Goal: Task Accomplishment & Management: Manage account settings

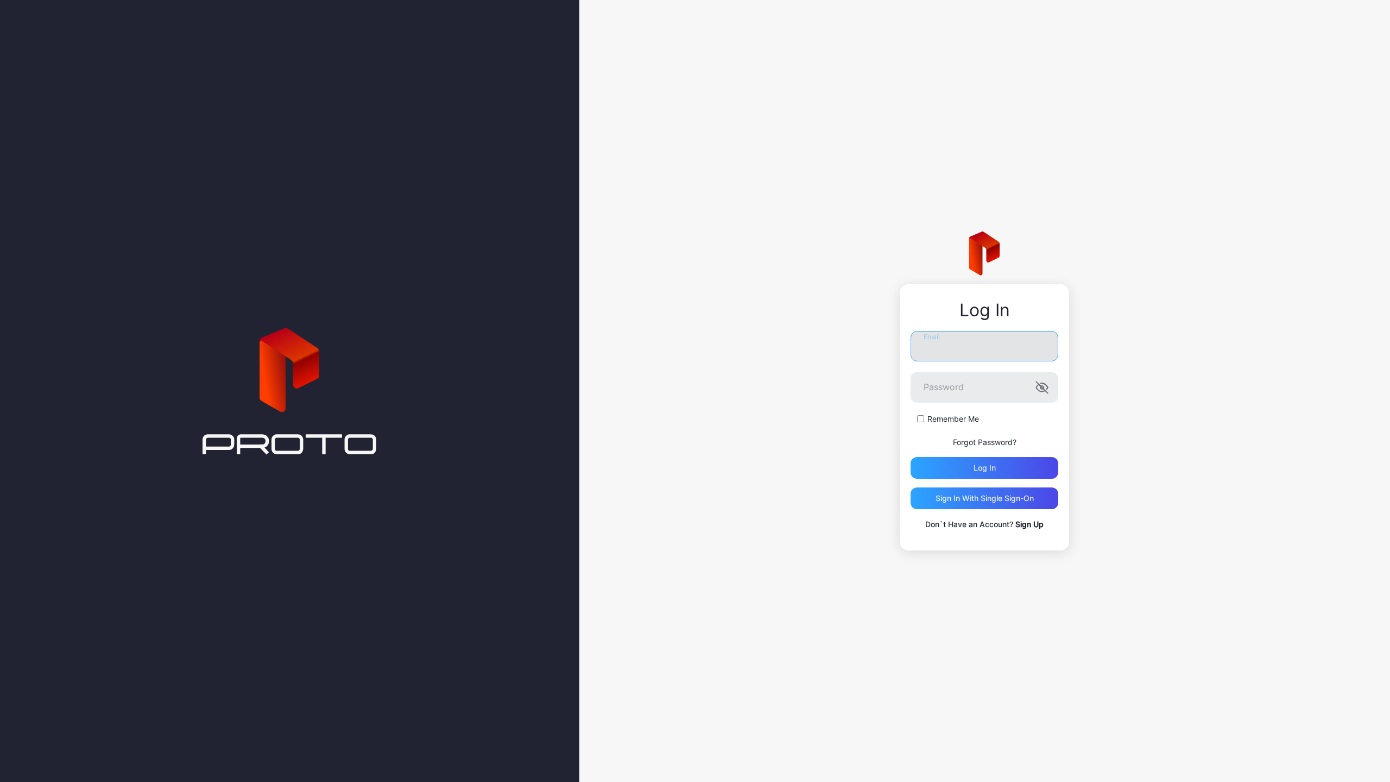
click at [933, 345] on input "Email" at bounding box center [985, 346] width 148 height 30
click at [0, 781] on nordpass-portal at bounding box center [0, 782] width 0 height 0
type input "**********"
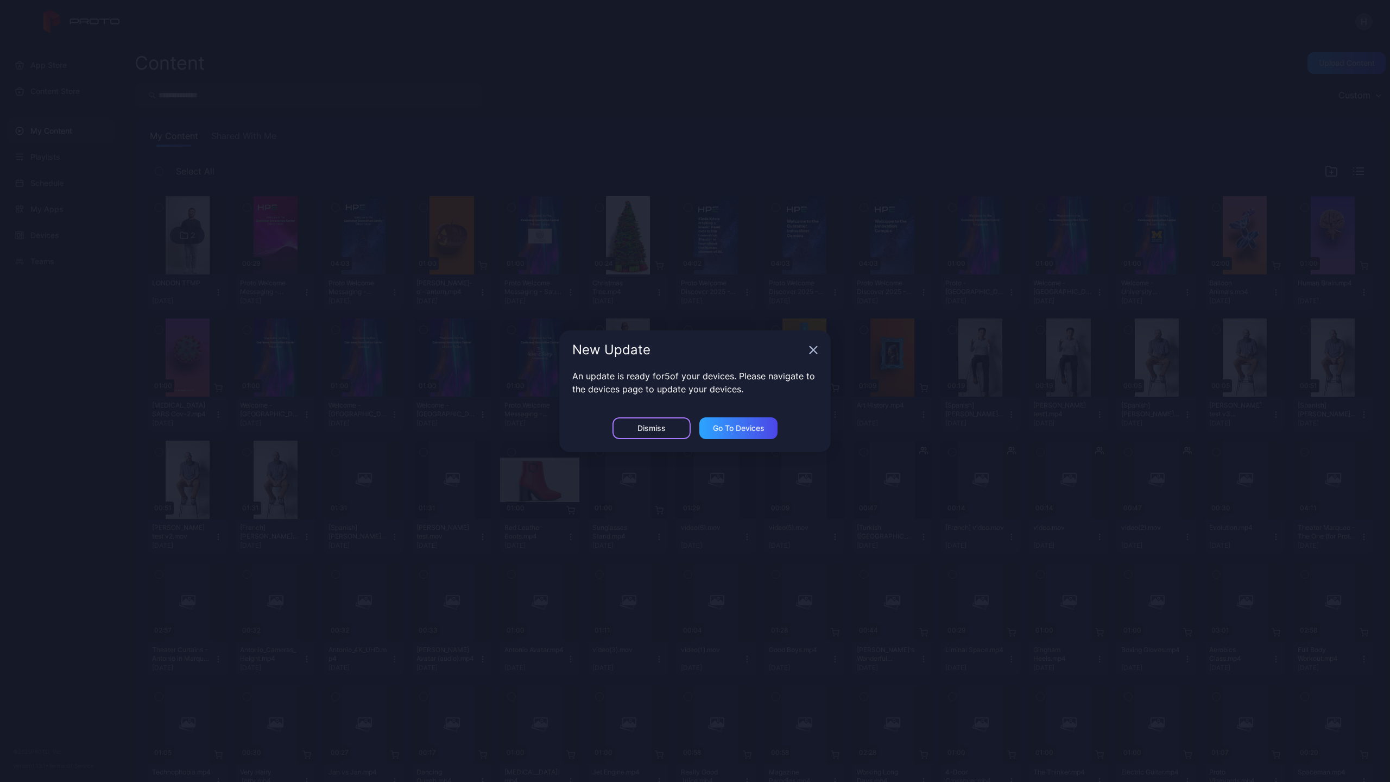
click at [679, 432] on div "Dismiss" at bounding box center [652, 428] width 78 height 22
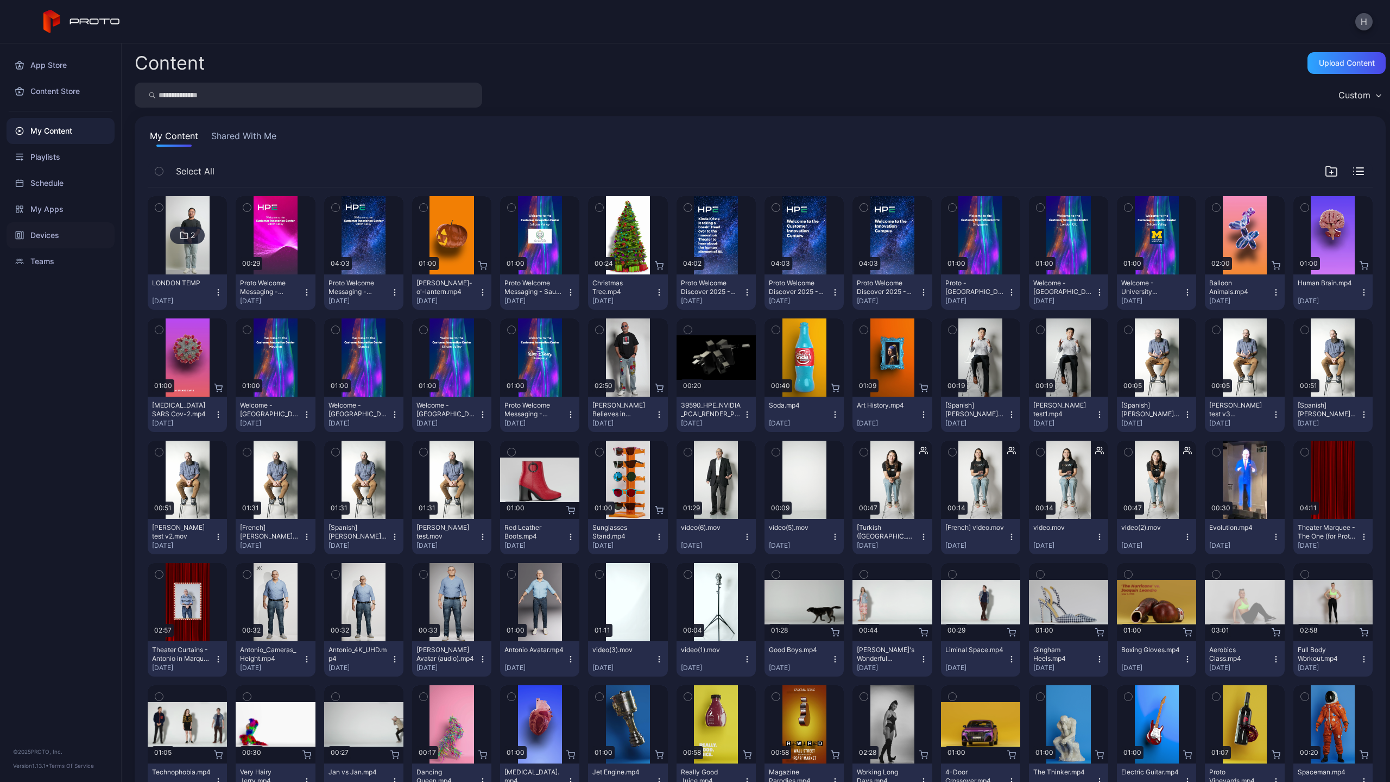
click at [39, 235] on div "Devices" at bounding box center [61, 235] width 108 height 26
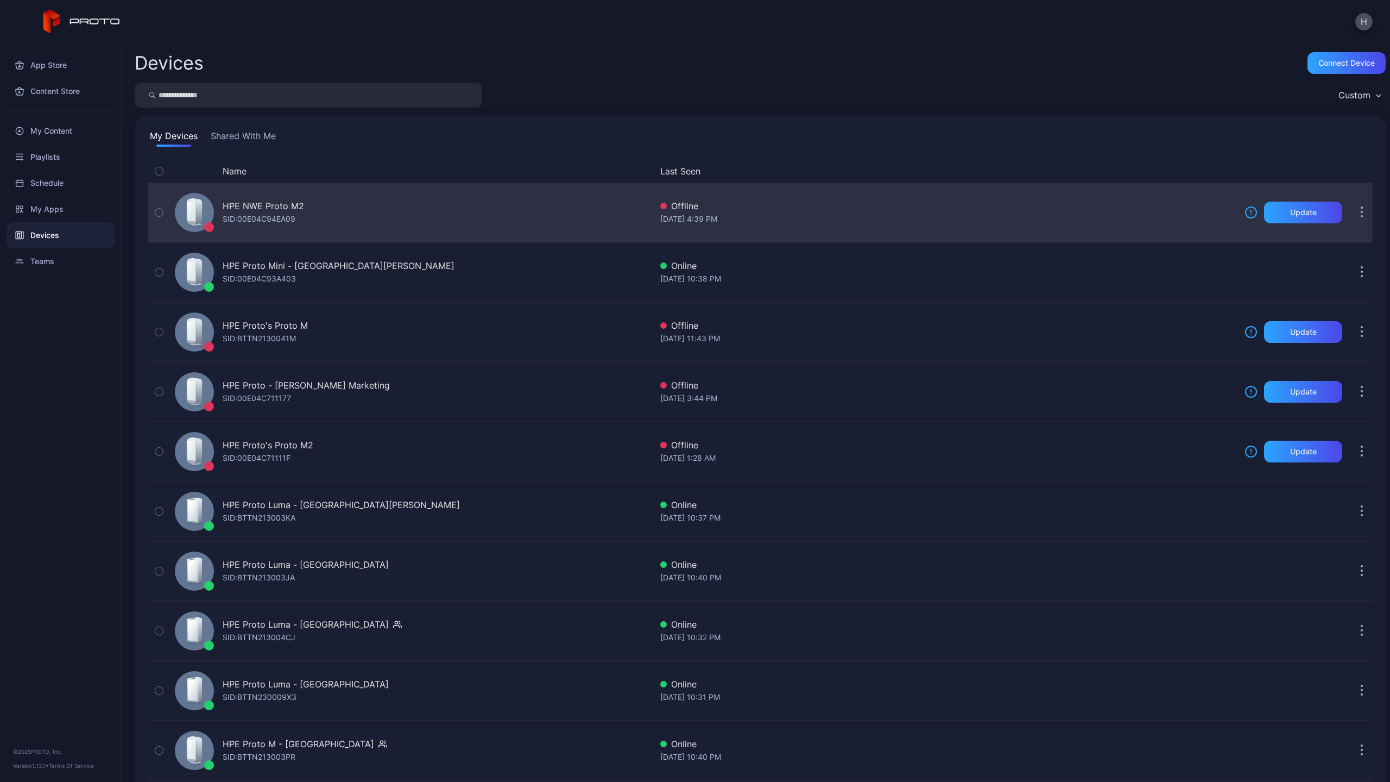
click at [263, 205] on div "HPE NWE Proto M2" at bounding box center [263, 205] width 81 height 13
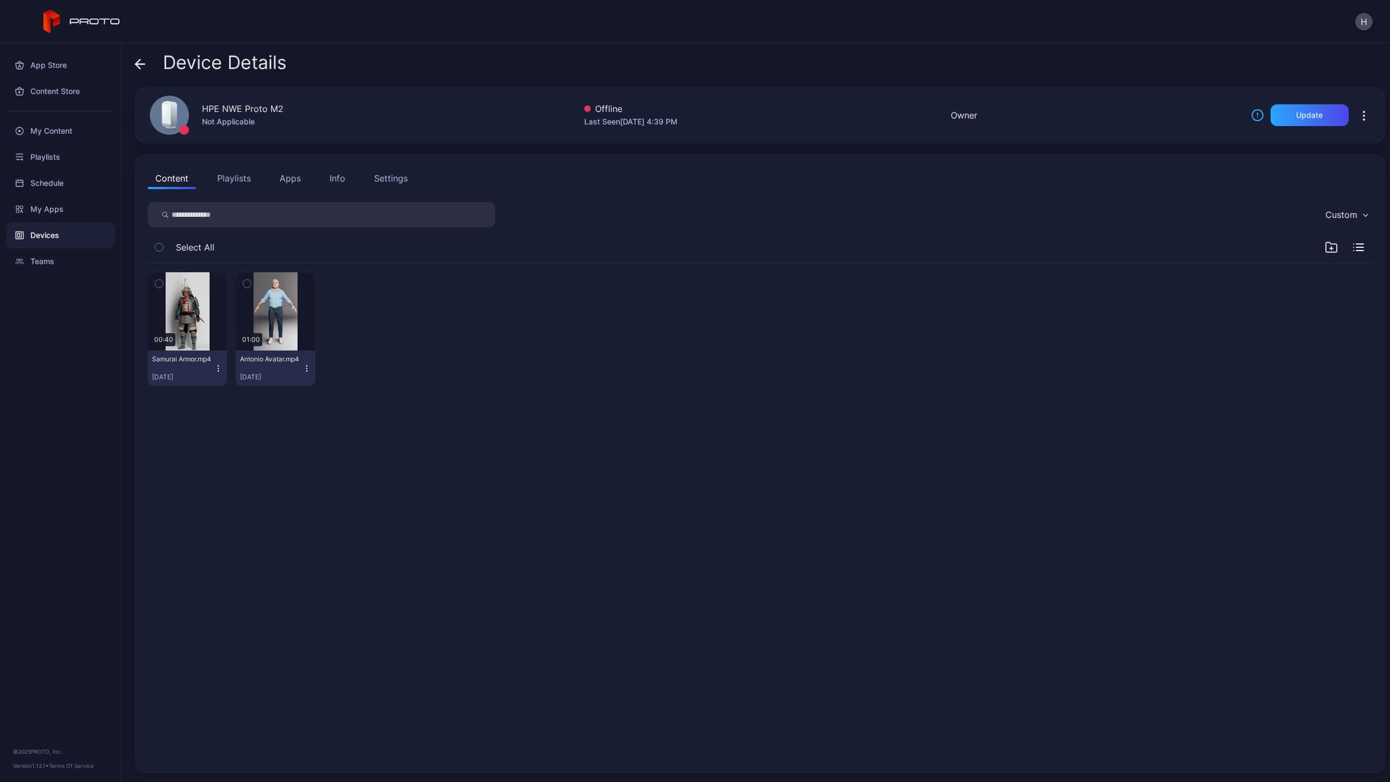
click at [249, 284] on icon "button" at bounding box center [247, 284] width 8 height 12
click at [160, 285] on icon "button" at bounding box center [159, 284] width 8 height 12
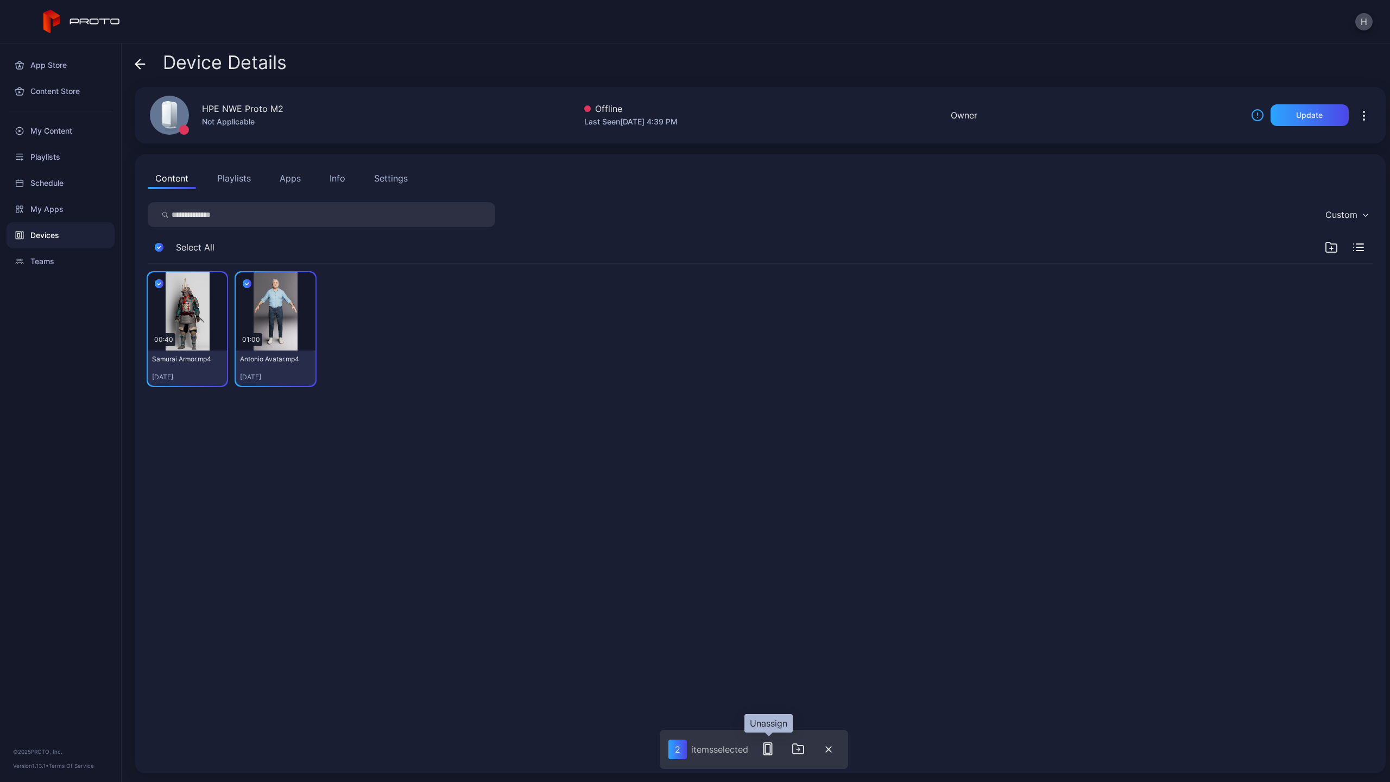
click at [772, 744] on rect "button" at bounding box center [768, 748] width 8 height 12
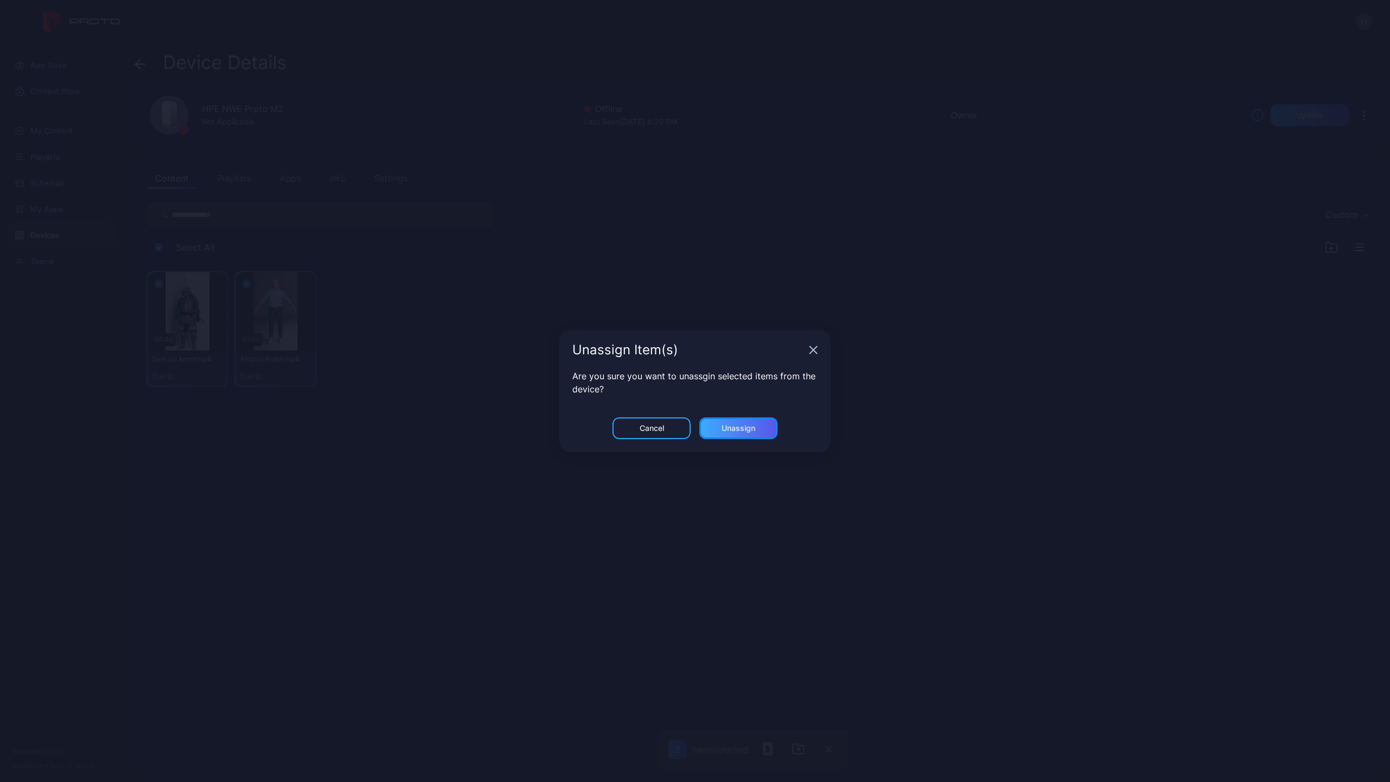
click at [705, 432] on div "Unassign" at bounding box center [739, 428] width 78 height 22
click at [685, 434] on div "Ok" at bounding box center [695, 428] width 78 height 22
